Goal: Check status: Check status

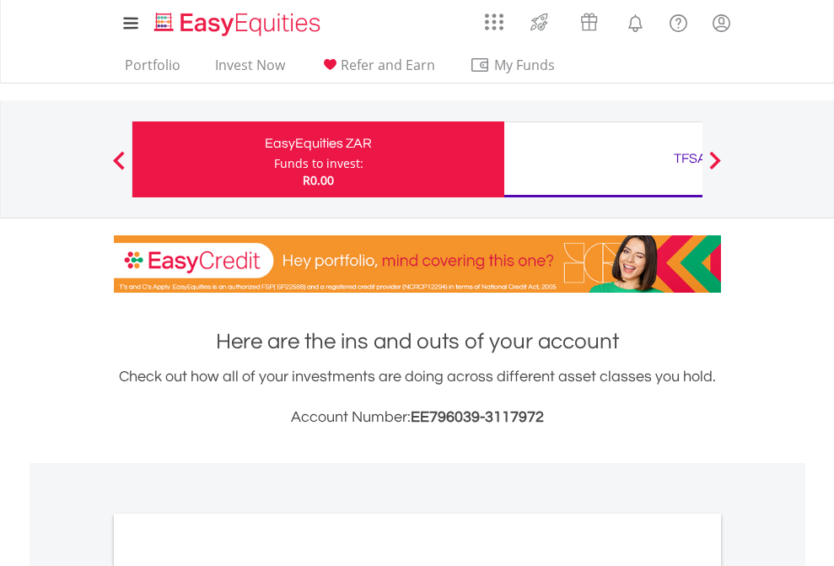
click at [274, 159] on div "Funds to invest:" at bounding box center [318, 163] width 89 height 17
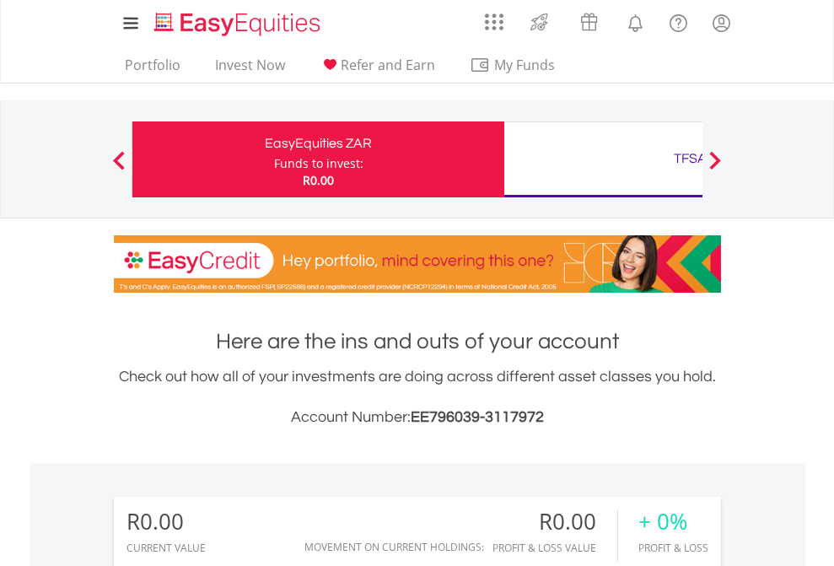
scroll to position [162, 265]
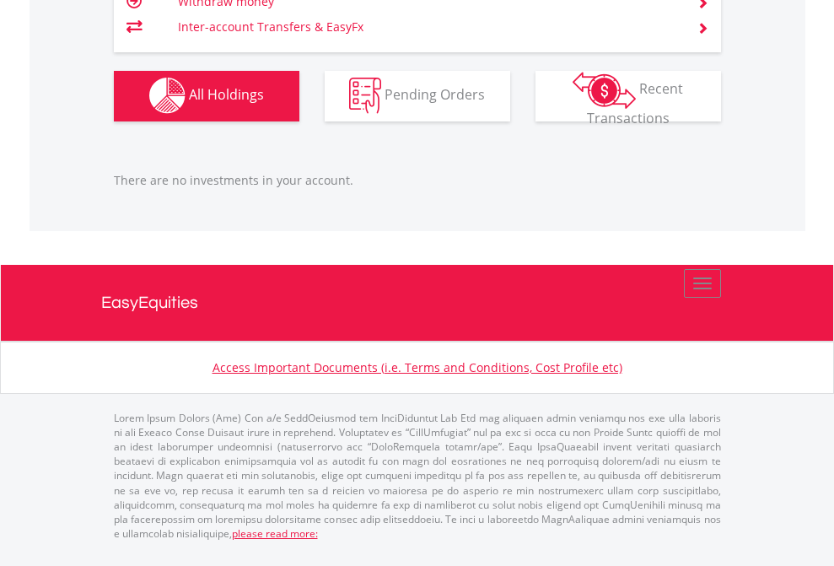
scroll to position [162, 265]
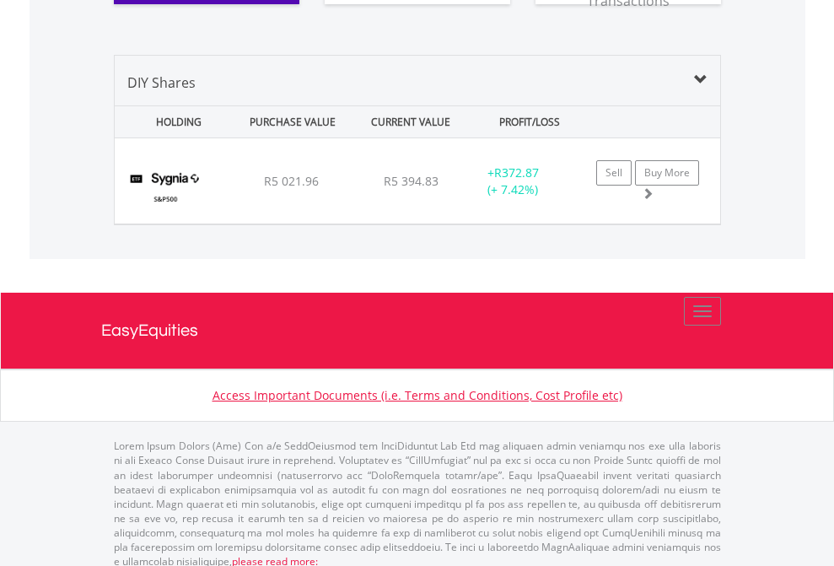
scroll to position [1944, 0]
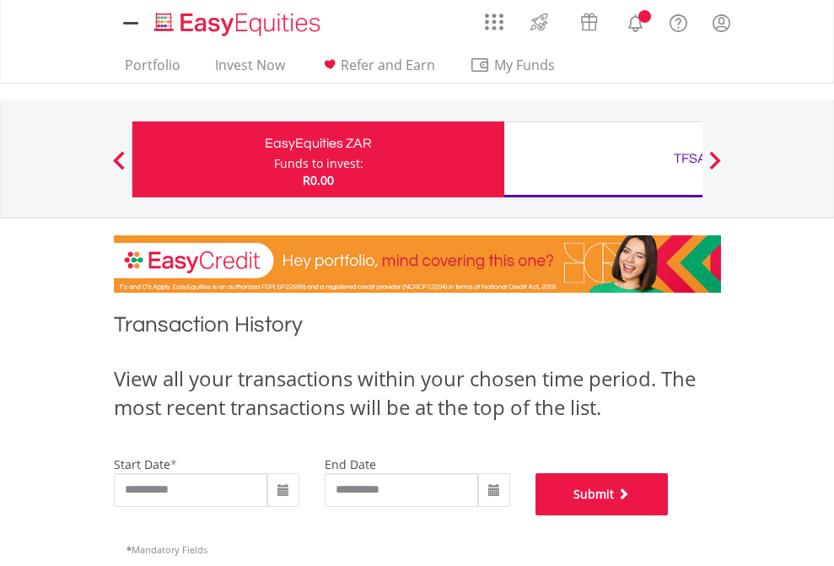
click at [669, 516] on button "Submit" at bounding box center [602, 494] width 133 height 42
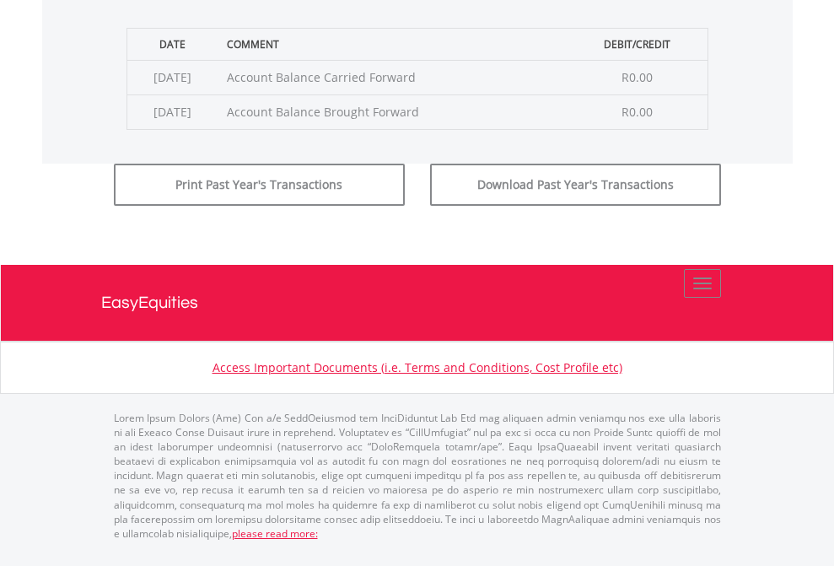
scroll to position [684, 0]
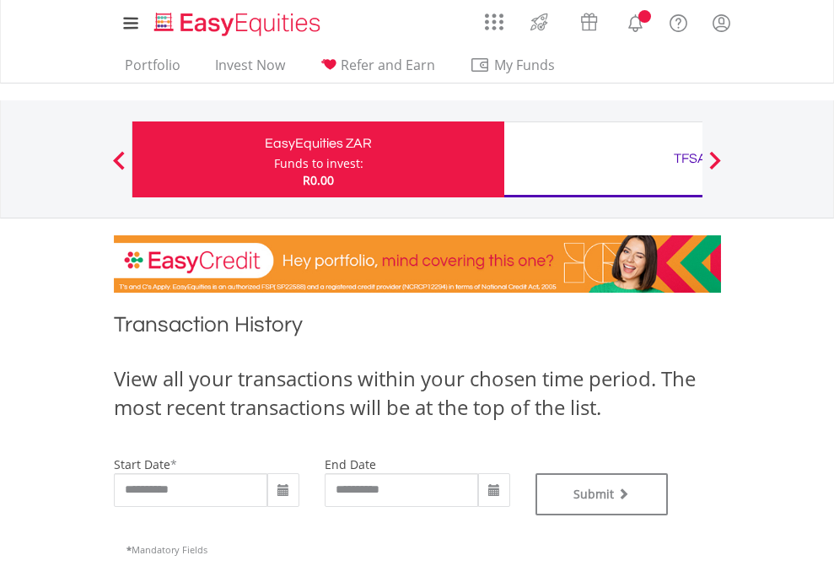
click at [603, 159] on div "TFSA" at bounding box center [691, 159] width 352 height 24
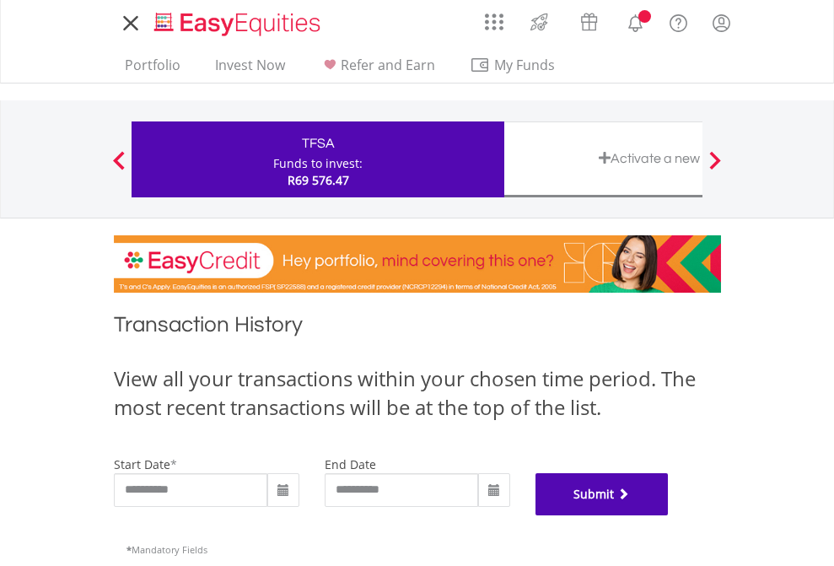
click at [669, 516] on button "Submit" at bounding box center [602, 494] width 133 height 42
